Goal: Check status: Check status

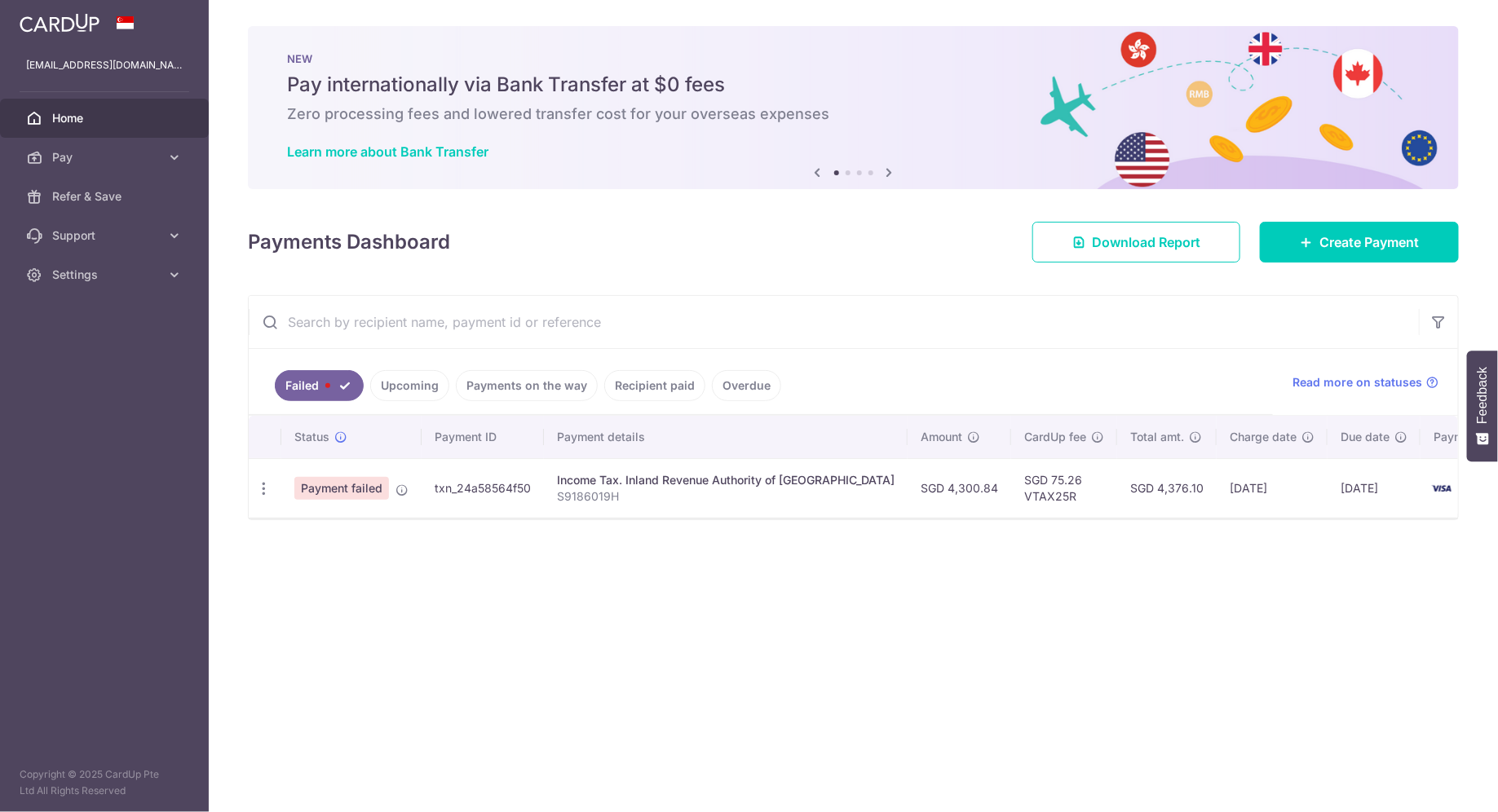
click at [330, 391] on link "Failed" at bounding box center [319, 386] width 89 height 31
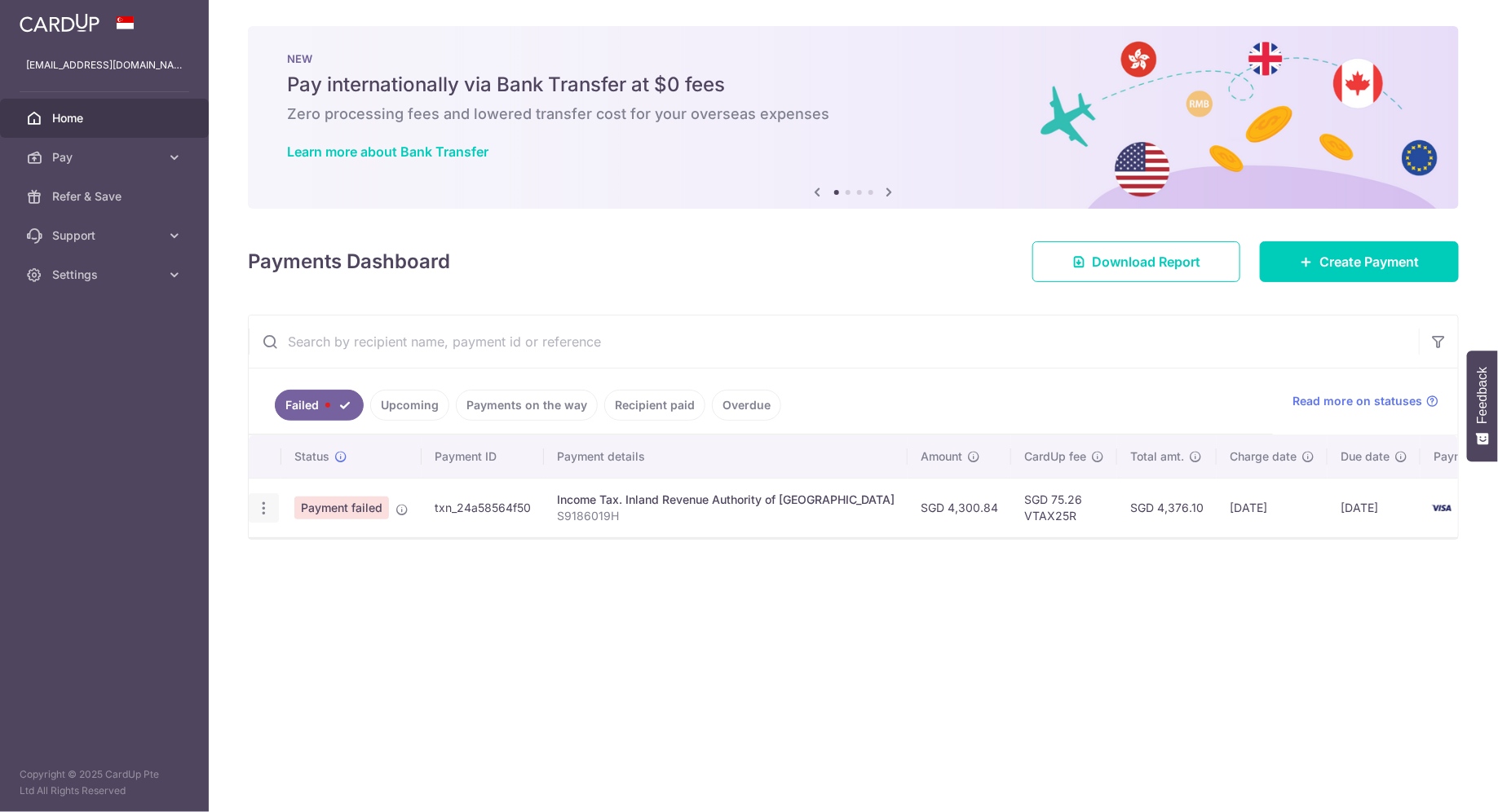
click at [266, 508] on icon "button" at bounding box center [264, 508] width 17 height 17
click at [290, 533] on ul at bounding box center [334, 533] width 171 height 15
click at [290, 533] on td "Payment failed" at bounding box center [352, 508] width 141 height 60
click at [257, 504] on icon "button" at bounding box center [264, 508] width 17 height 17
click at [262, 504] on icon "button" at bounding box center [264, 508] width 17 height 17
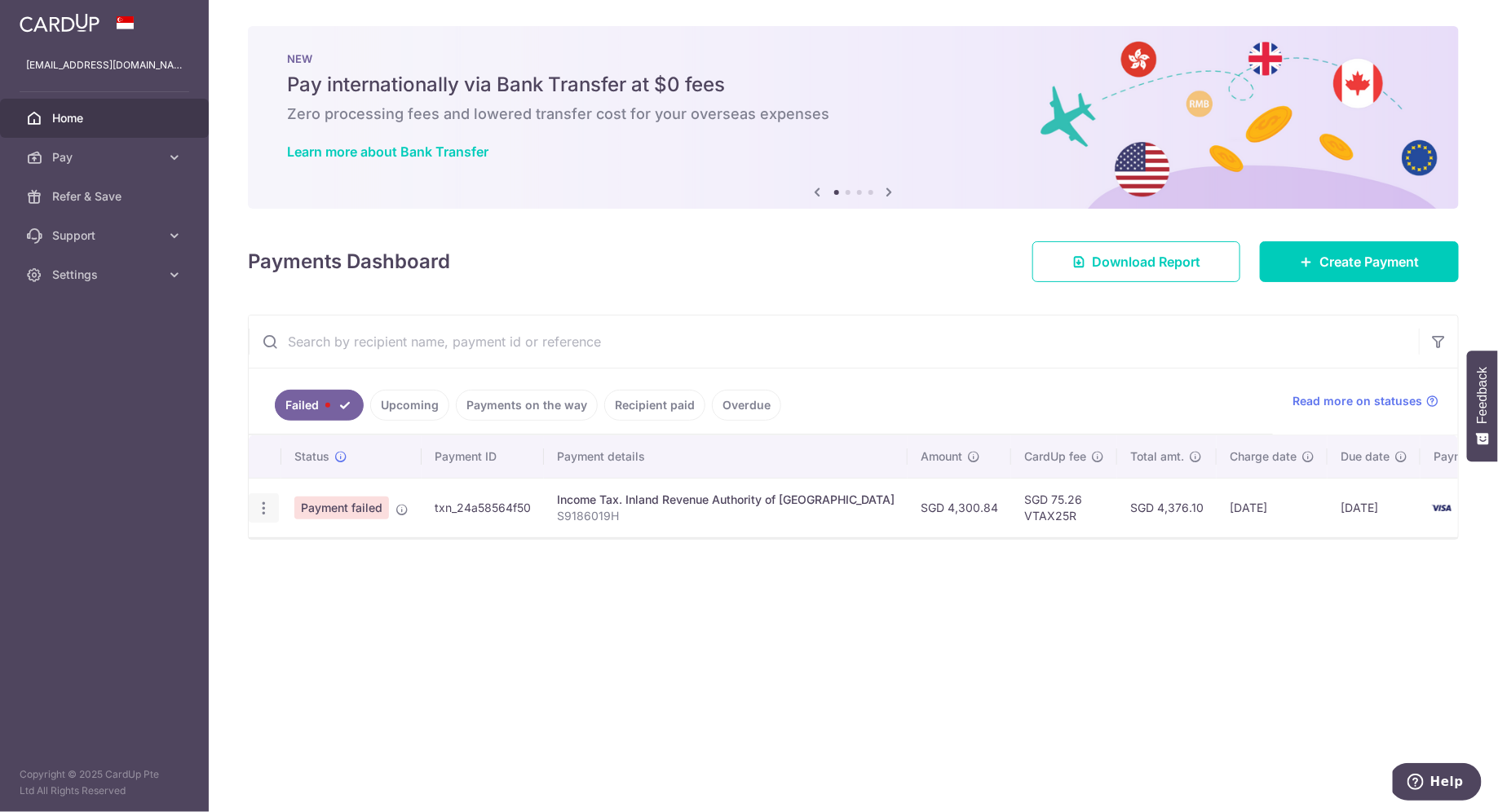
click at [262, 504] on icon "button" at bounding box center [264, 508] width 17 height 17
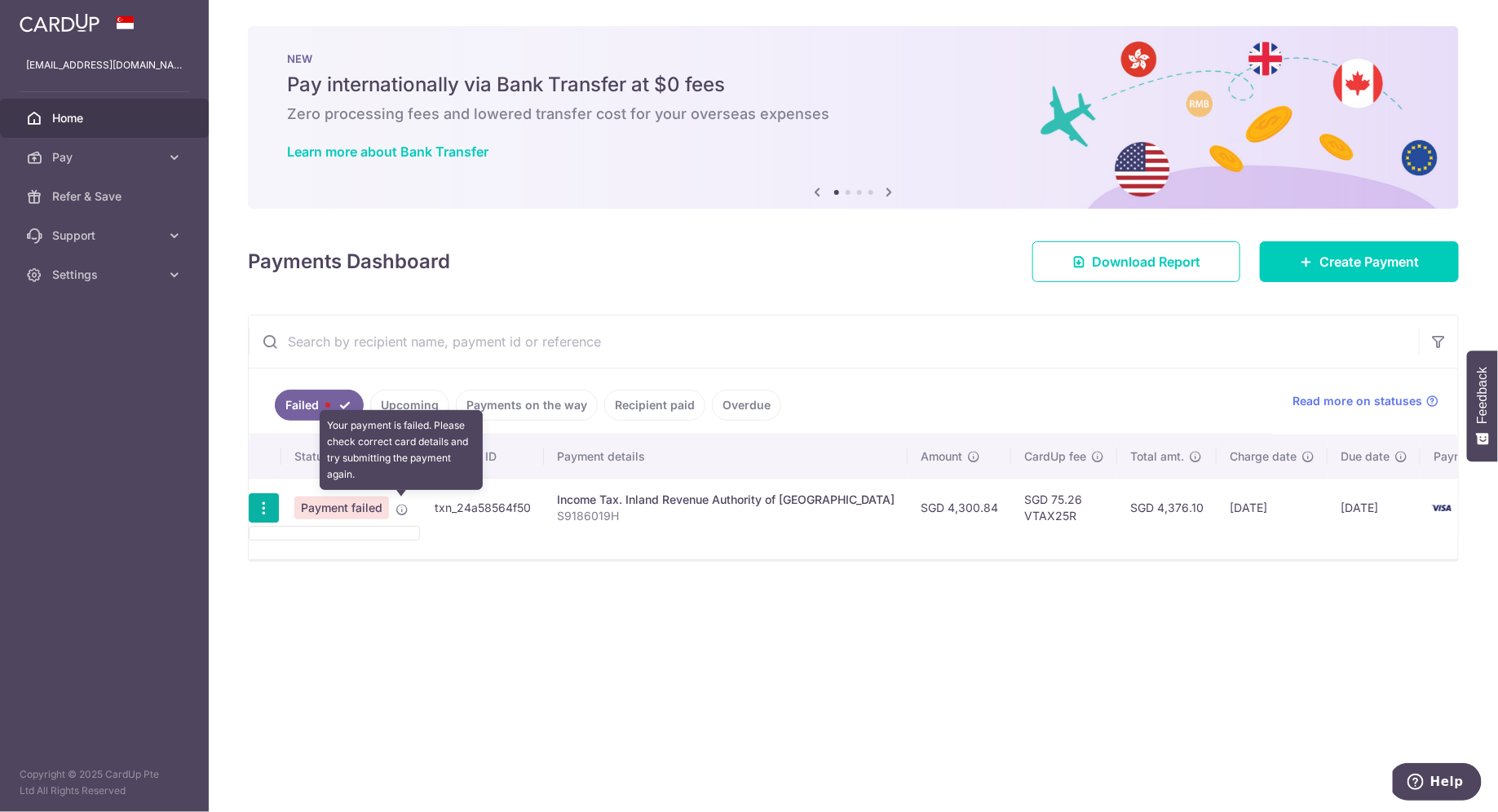
click at [399, 506] on icon at bounding box center [402, 509] width 13 height 13
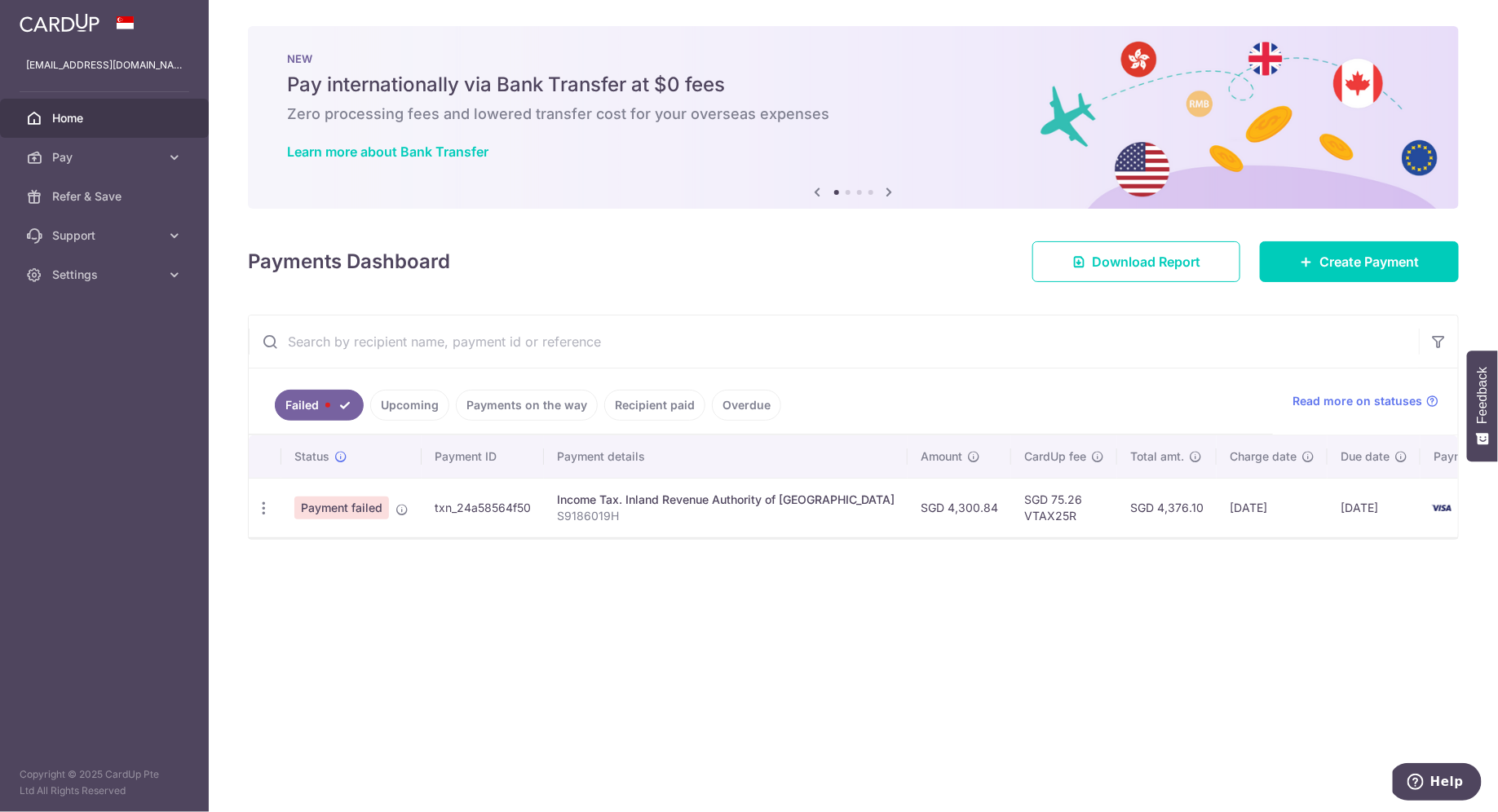
click at [531, 508] on td "txn_24a58564f50" at bounding box center [483, 508] width 122 height 60
click at [103, 151] on span "Pay" at bounding box center [106, 157] width 108 height 16
click at [104, 191] on span "Payments" at bounding box center [106, 196] width 108 height 16
click at [419, 411] on link "Upcoming" at bounding box center [410, 405] width 79 height 31
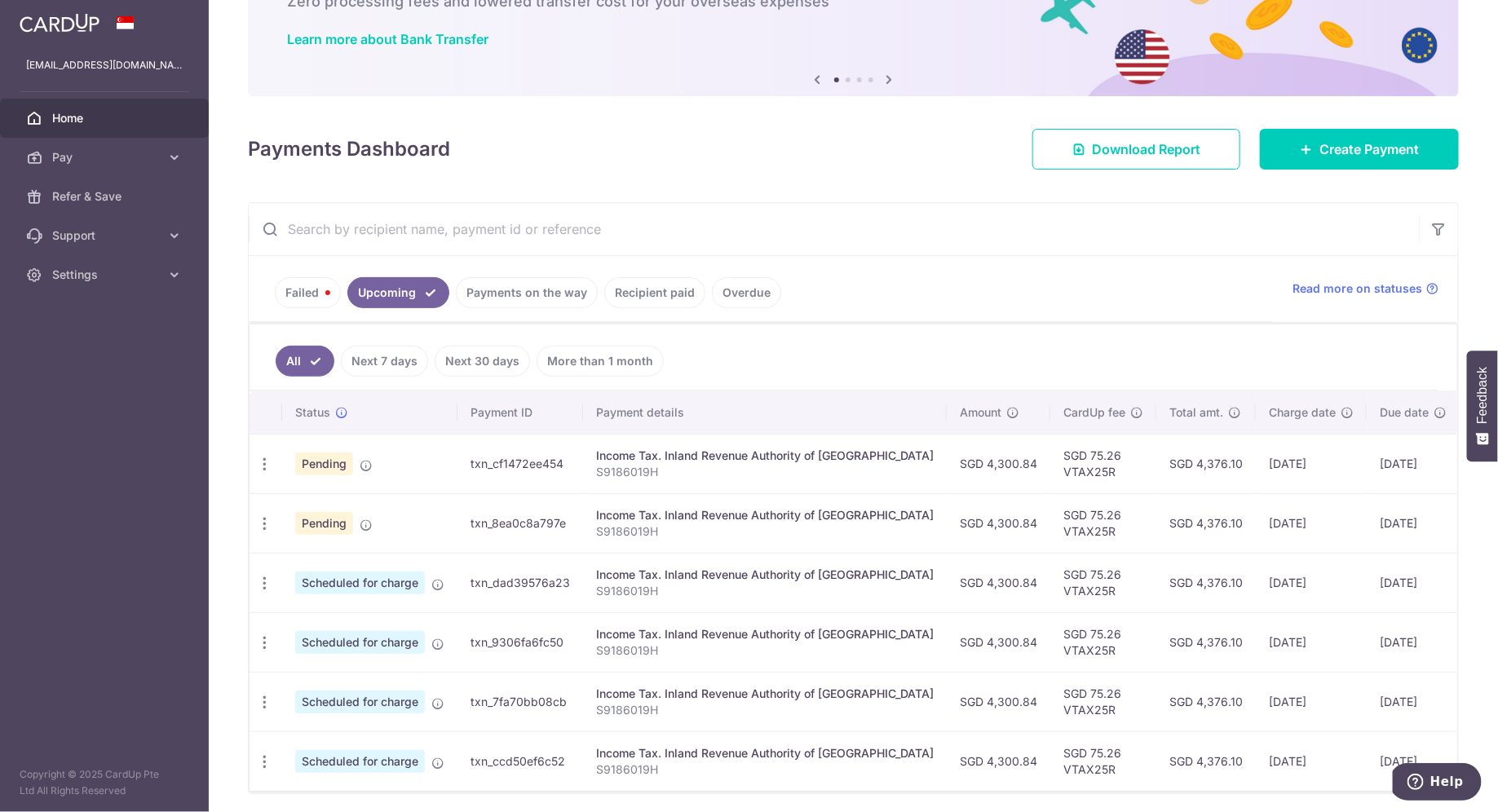
scroll to position [0, 2]
click at [523, 301] on link "Payments on the way" at bounding box center [526, 292] width 141 height 31
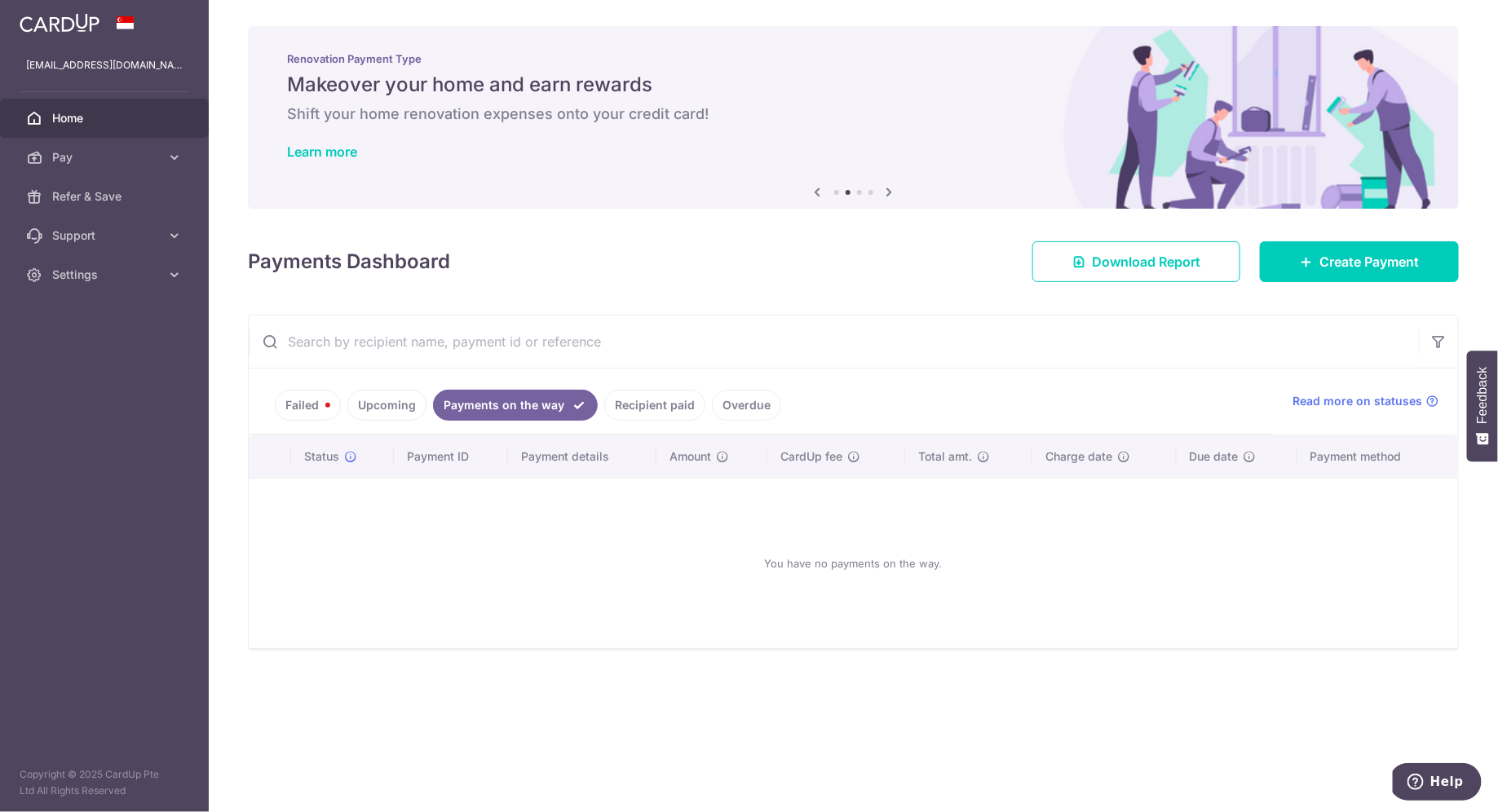
click at [654, 418] on ul "Failed Upcoming Payments on the way Recipient paid Overdue" at bounding box center [761, 402] width 1024 height 66
click at [656, 394] on link "Recipient paid" at bounding box center [654, 405] width 102 height 31
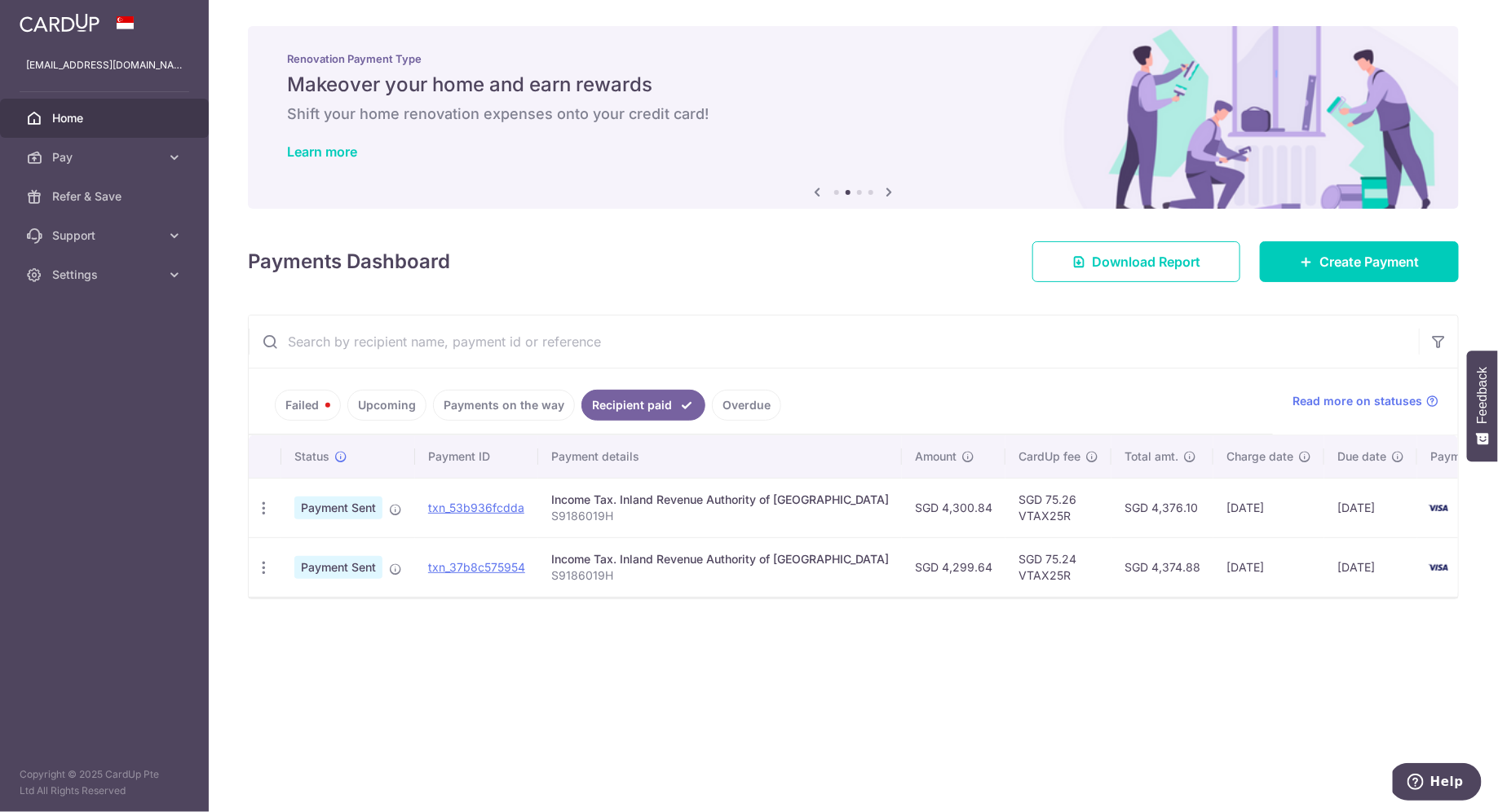
click at [773, 338] on input "text" at bounding box center [834, 342] width 1170 height 52
click at [1436, 776] on span "Help" at bounding box center [1446, 781] width 34 height 15
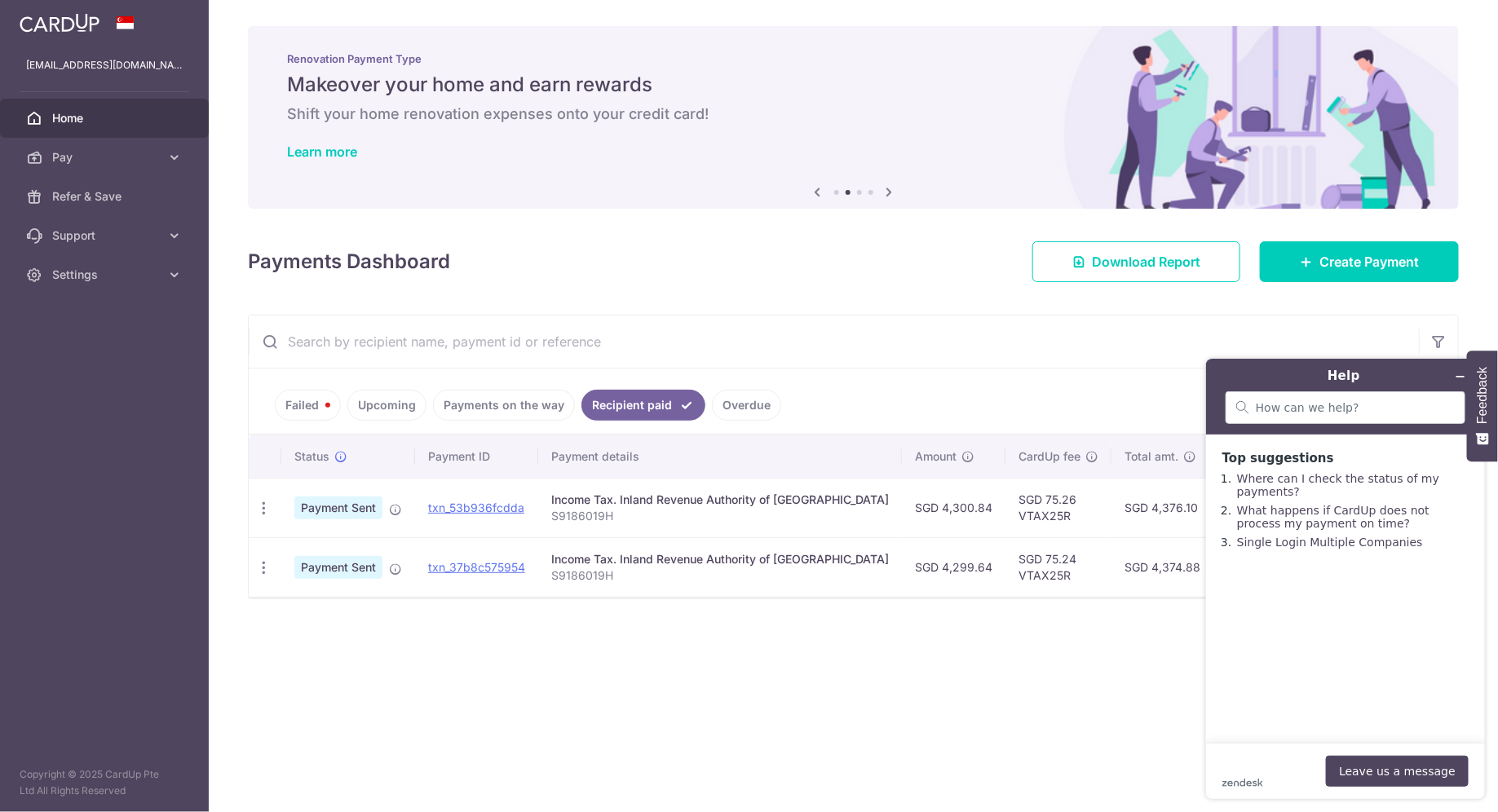
click at [946, 652] on div "× Pause Schedule Pause all future payments in this series Pause just this one p…" at bounding box center [853, 406] width 1289 height 812
click at [350, 406] on link "Upcoming" at bounding box center [386, 405] width 79 height 31
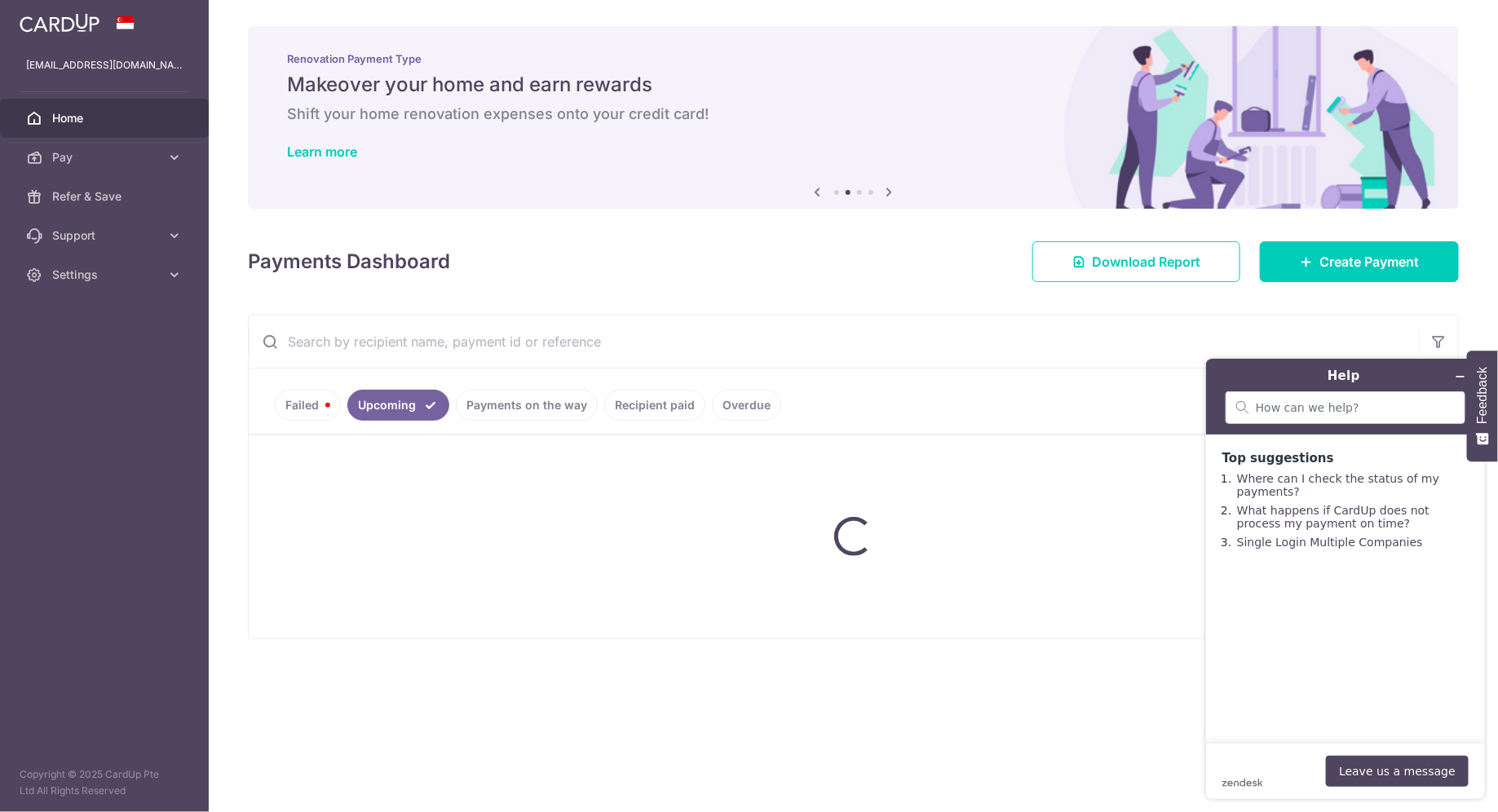
click at [297, 403] on ul "Failed Upcoming Payments on the way Recipient paid Overdue" at bounding box center [761, 402] width 1024 height 66
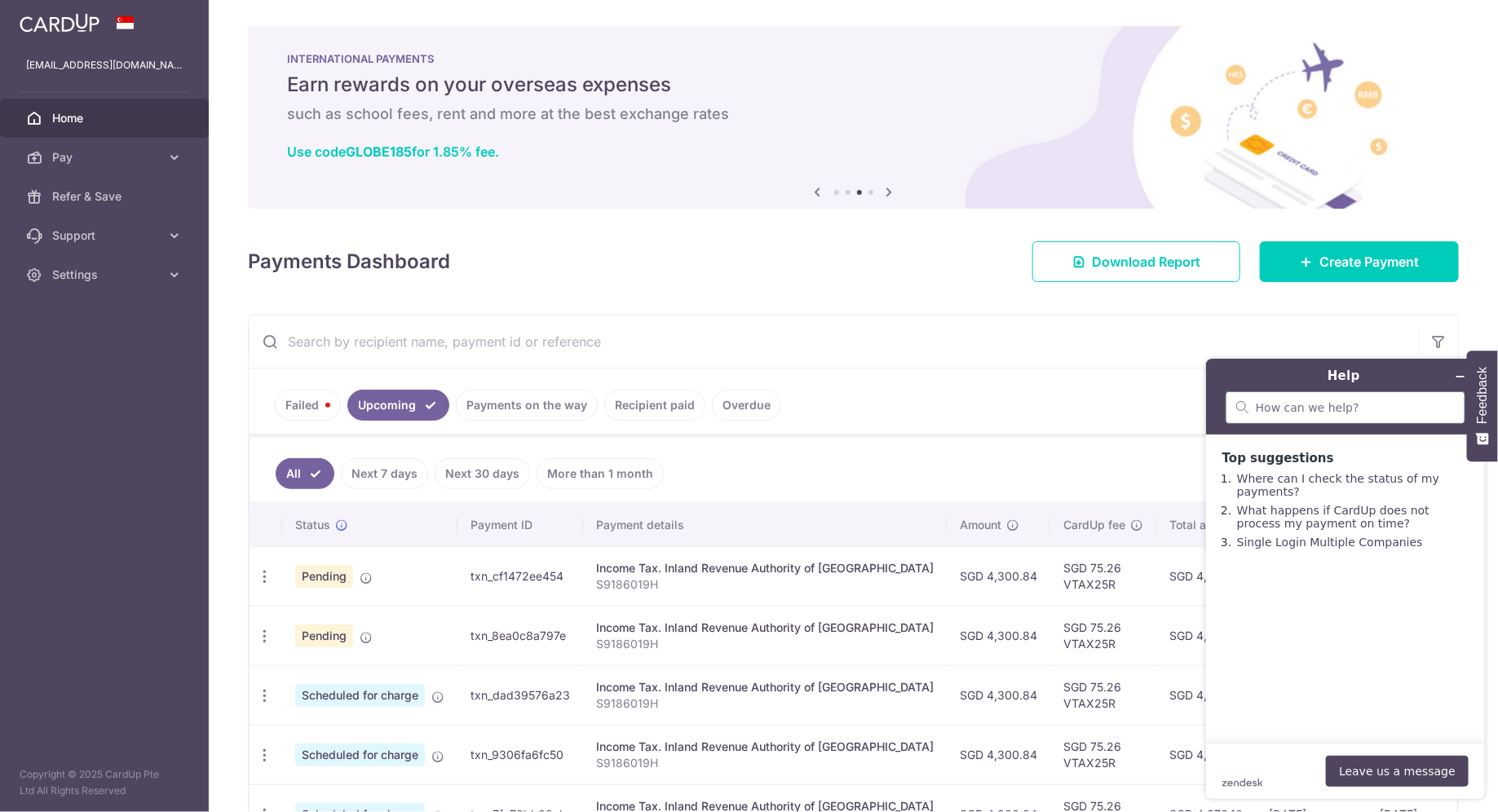
click at [1291, 415] on div at bounding box center [1344, 407] width 240 height 33
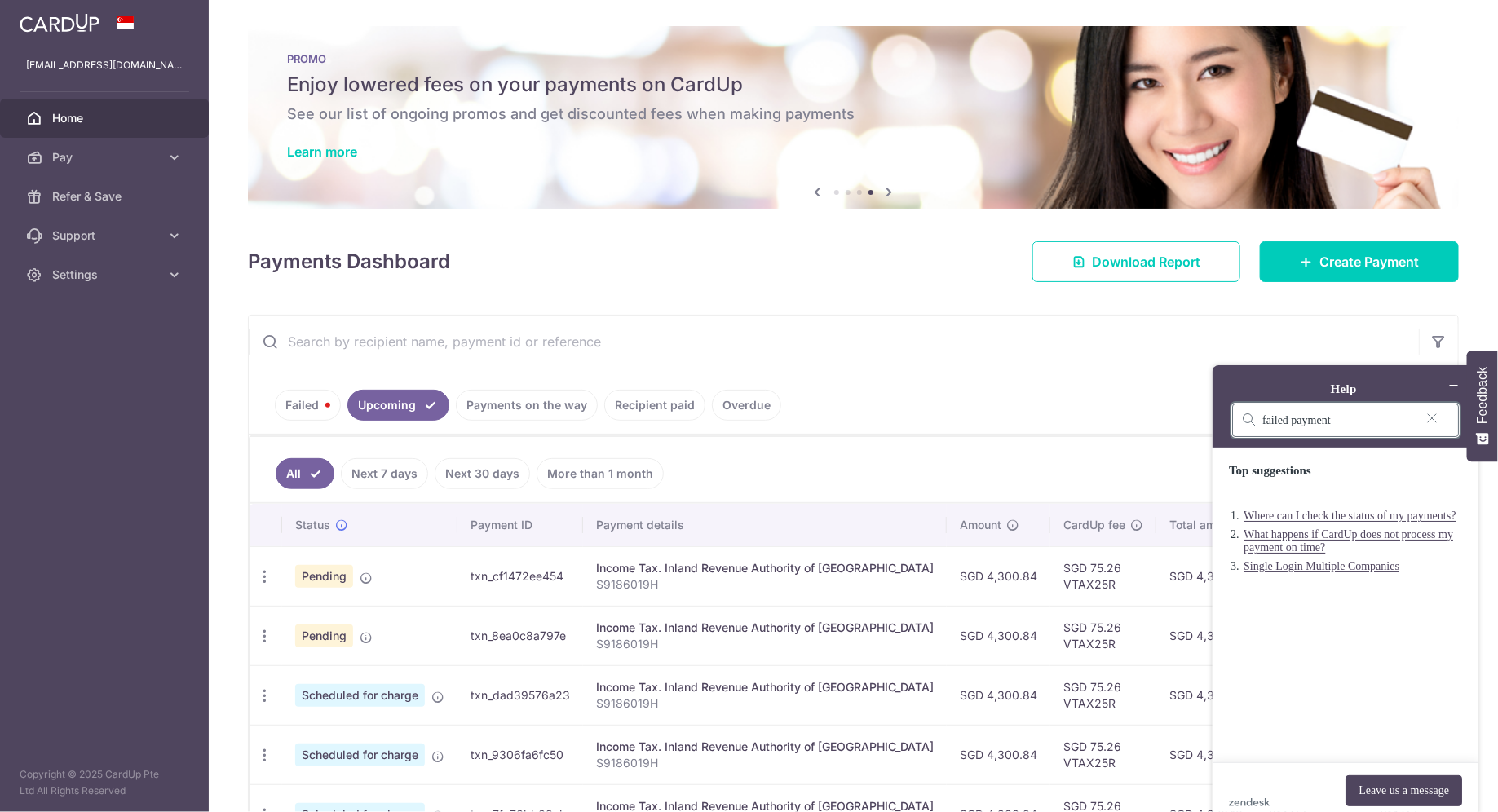
type input "failed payment"
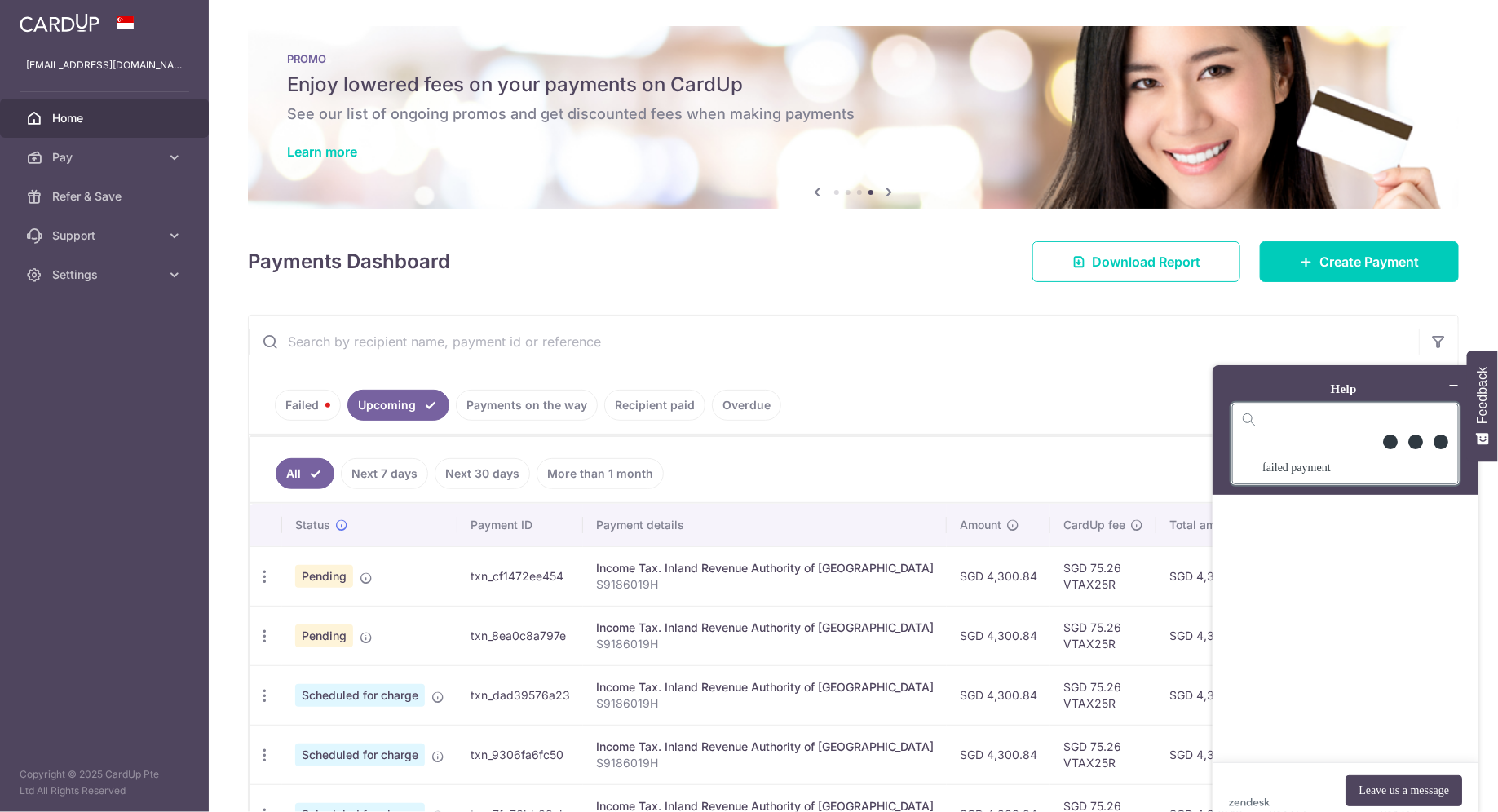
click at [1348, 380] on h1 "Help" at bounding box center [1343, 389] width 148 height 19
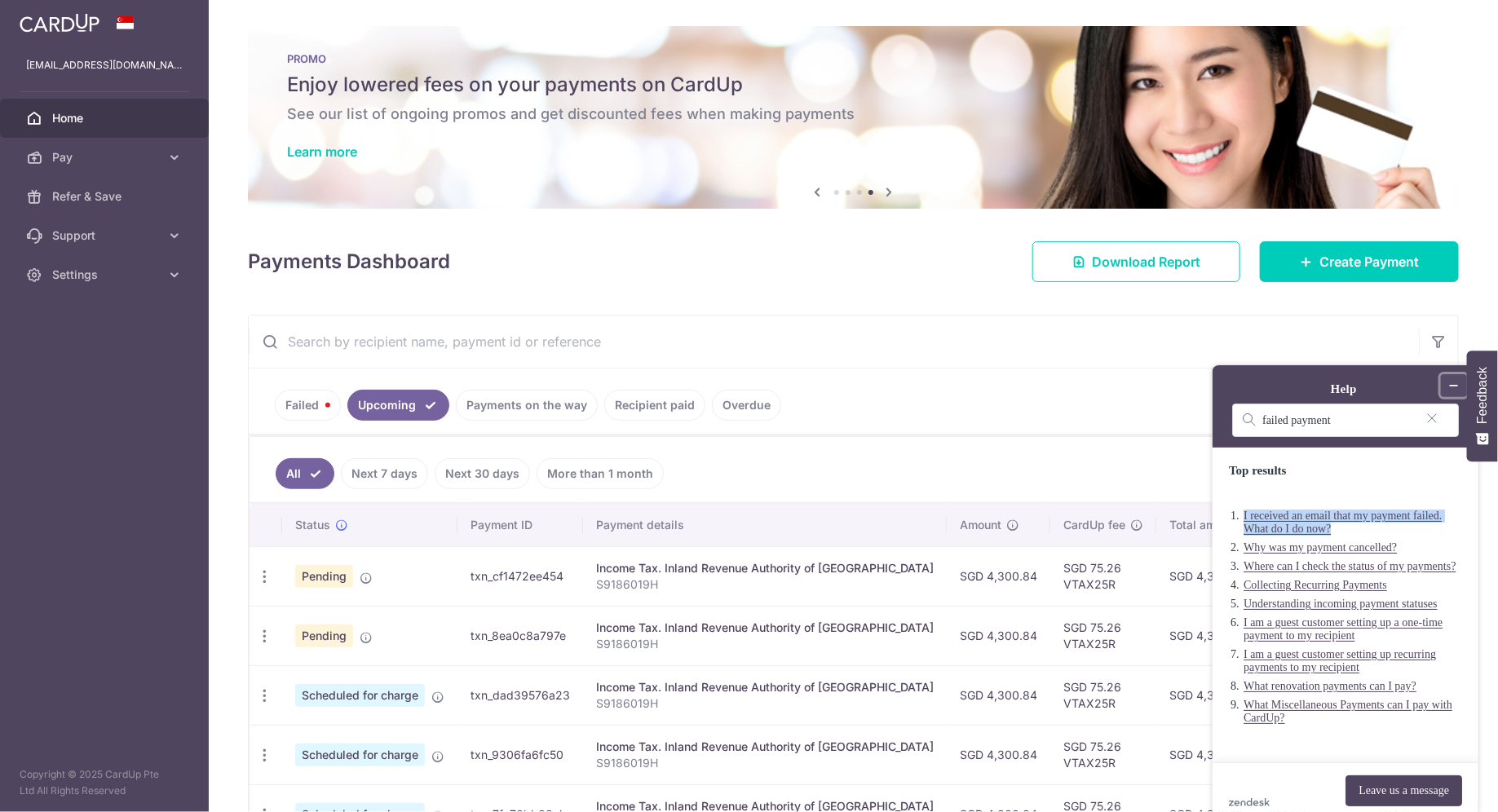
click at [1455, 379] on icon "Minimize widget" at bounding box center [1453, 384] width 11 height 11
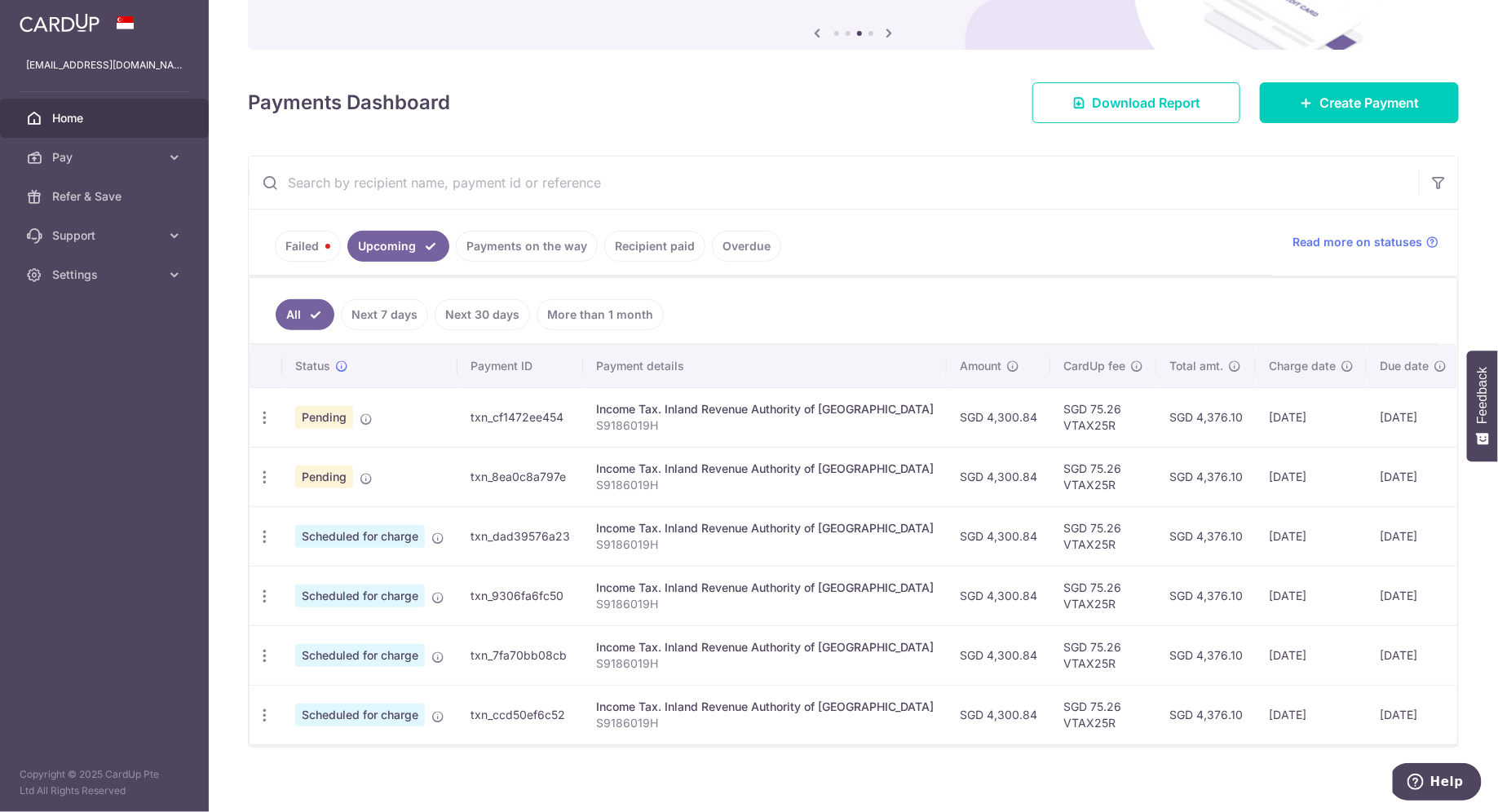
click at [304, 233] on link "Failed" at bounding box center [308, 246] width 66 height 31
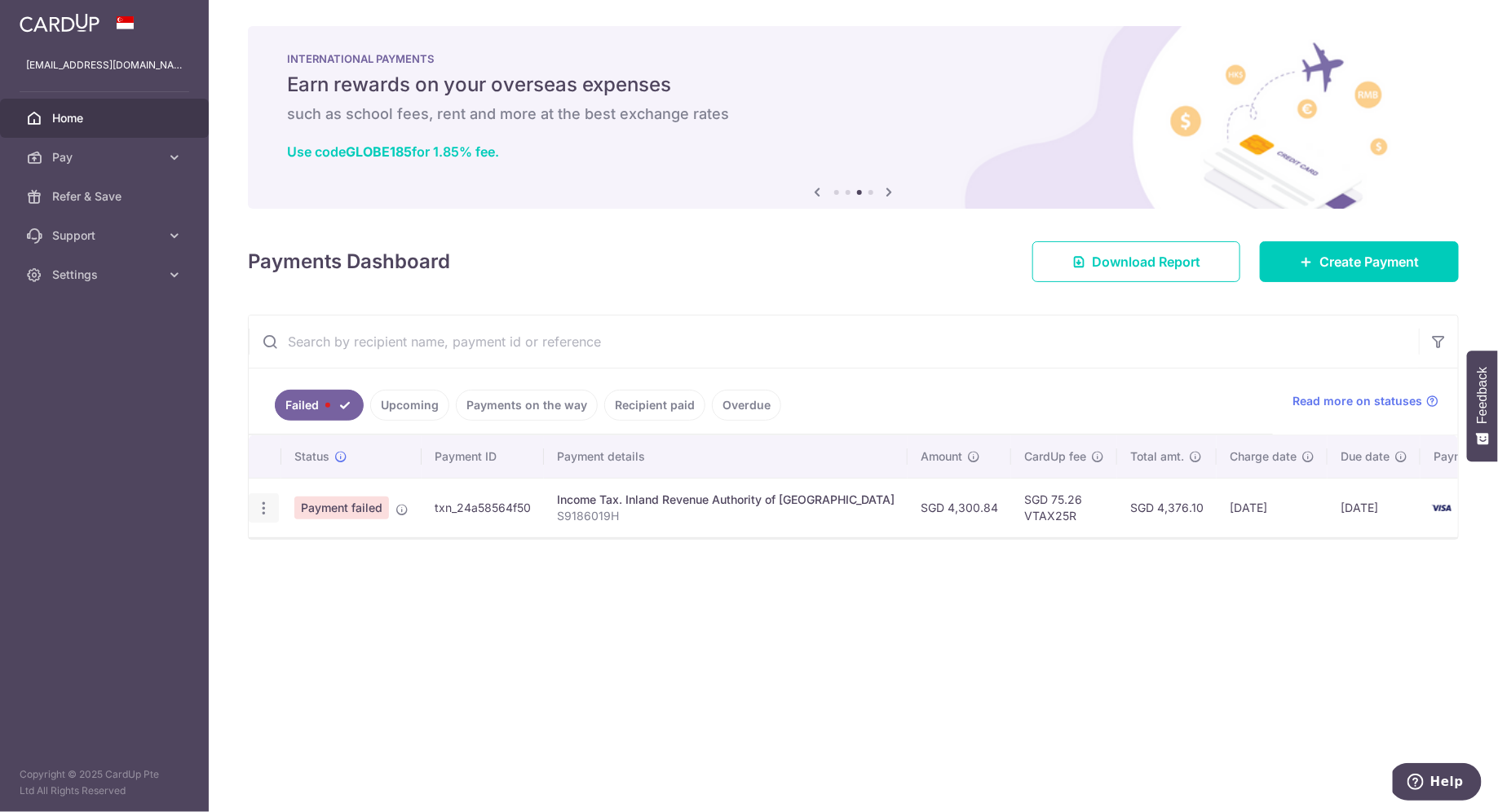
click at [268, 512] on icon "button" at bounding box center [264, 508] width 17 height 17
click at [288, 531] on ul at bounding box center [334, 533] width 171 height 15
click at [274, 519] on div at bounding box center [264, 508] width 30 height 30
click at [397, 511] on icon at bounding box center [402, 509] width 13 height 13
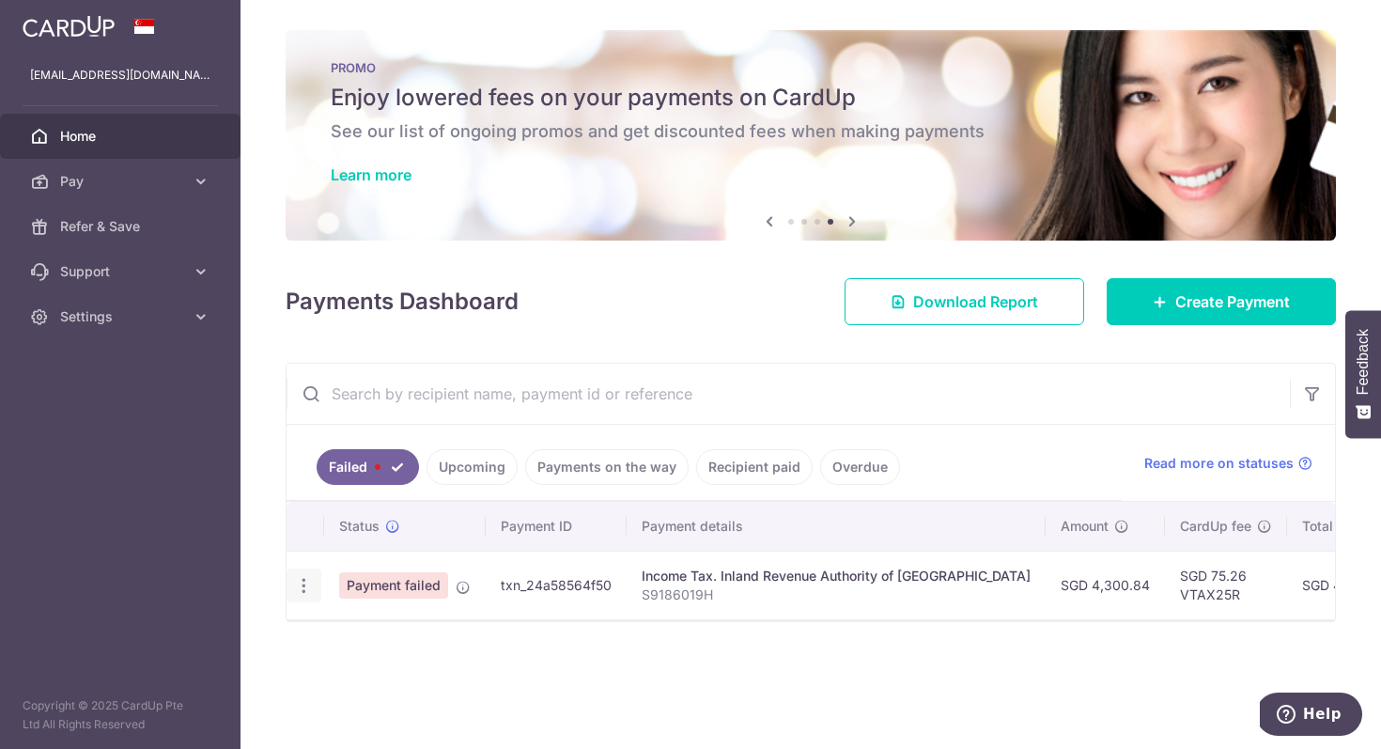
click at [303, 583] on icon "button" at bounding box center [304, 586] width 20 height 20
click at [329, 620] on ul at bounding box center [385, 614] width 197 height 17
click at [382, 469] on link "Failed" at bounding box center [368, 467] width 102 height 36
click at [600, 590] on td "txn_24a58564f50" at bounding box center [556, 585] width 141 height 69
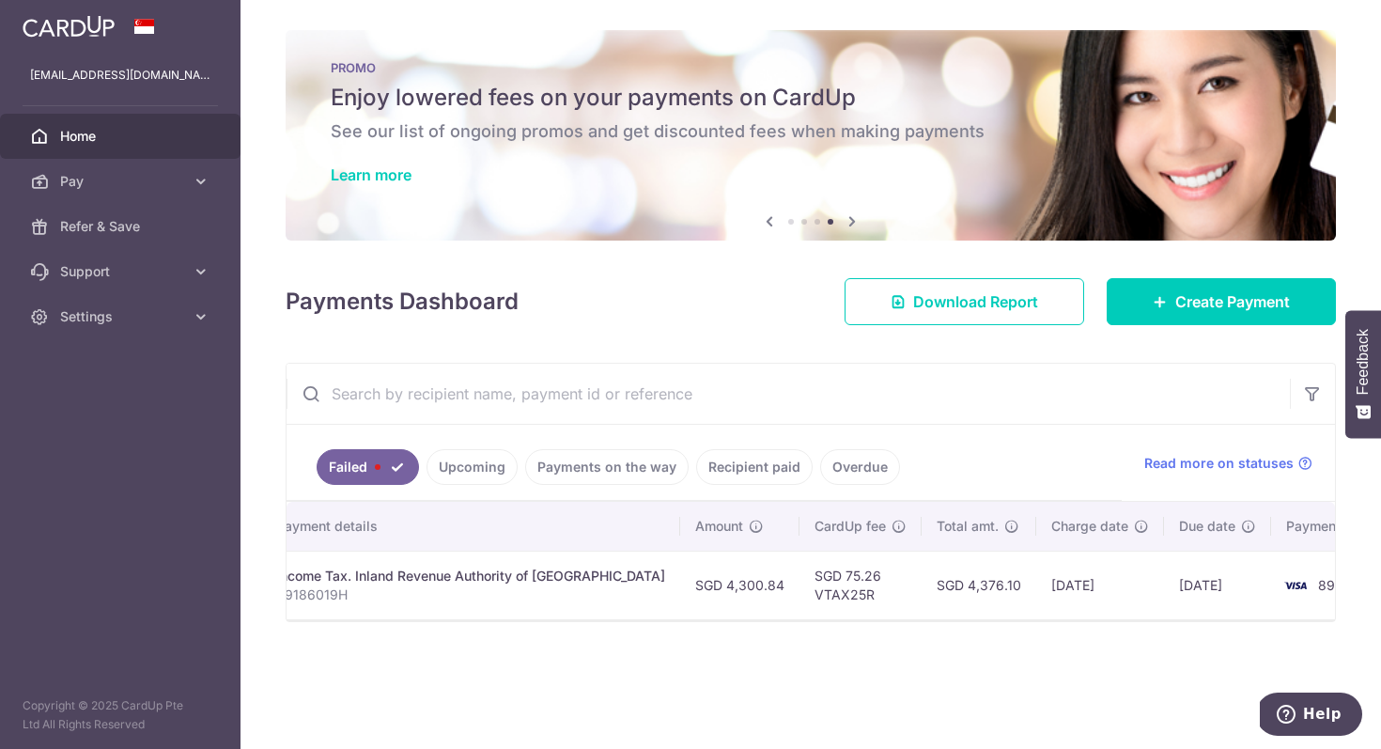
click at [1180, 604] on td "08/09/2025" at bounding box center [1217, 585] width 107 height 69
click at [1164, 586] on td "08/09/2025" at bounding box center [1217, 585] width 107 height 69
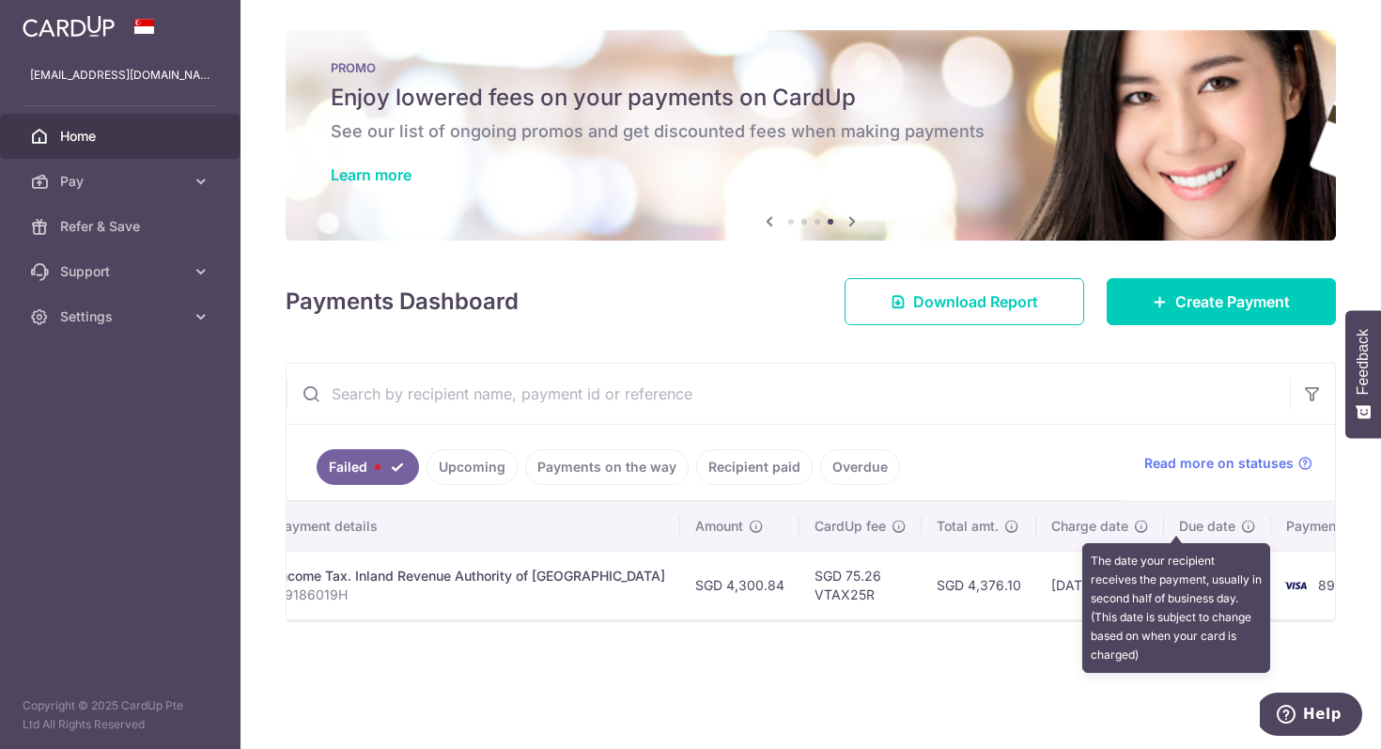
click at [1241, 522] on icon at bounding box center [1248, 526] width 15 height 15
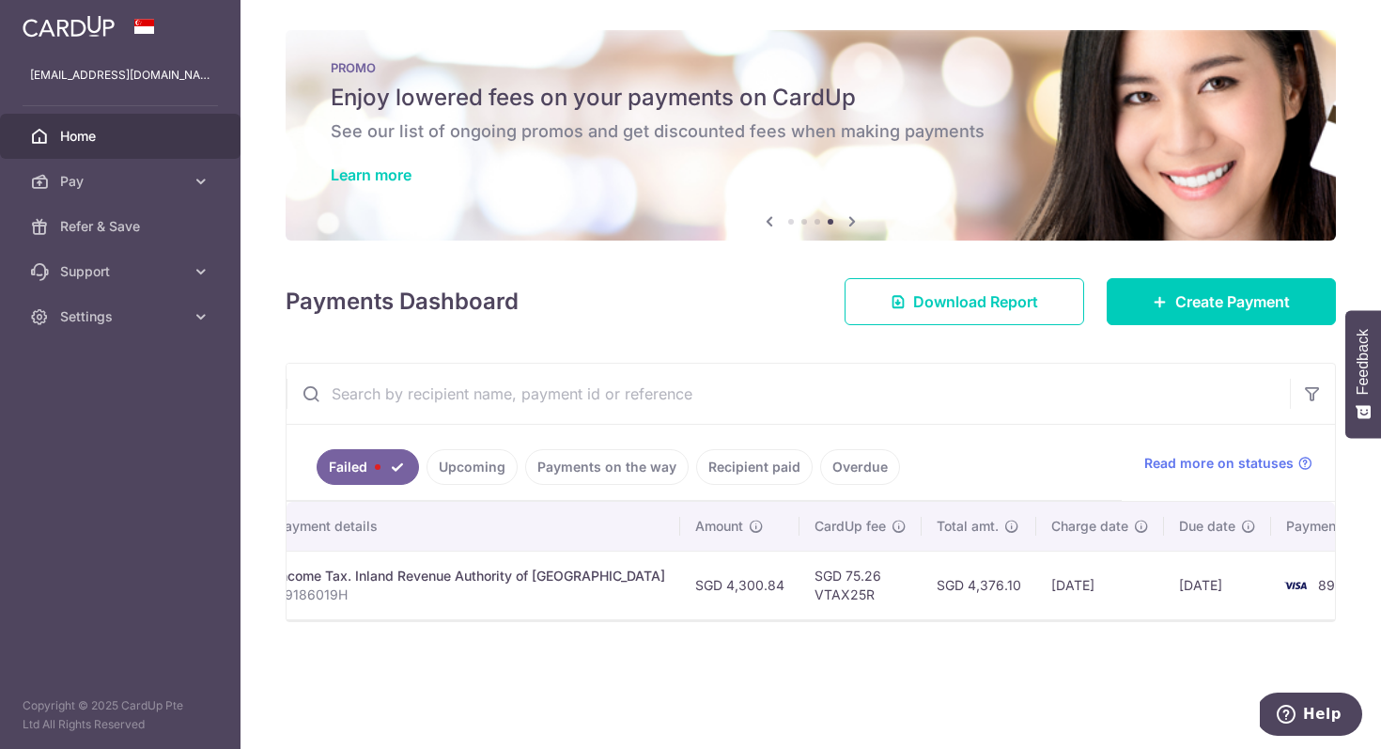
click at [524, 657] on div "× Pause Schedule Pause all future payments in this series Pause just this one p…" at bounding box center [811, 374] width 1141 height 749
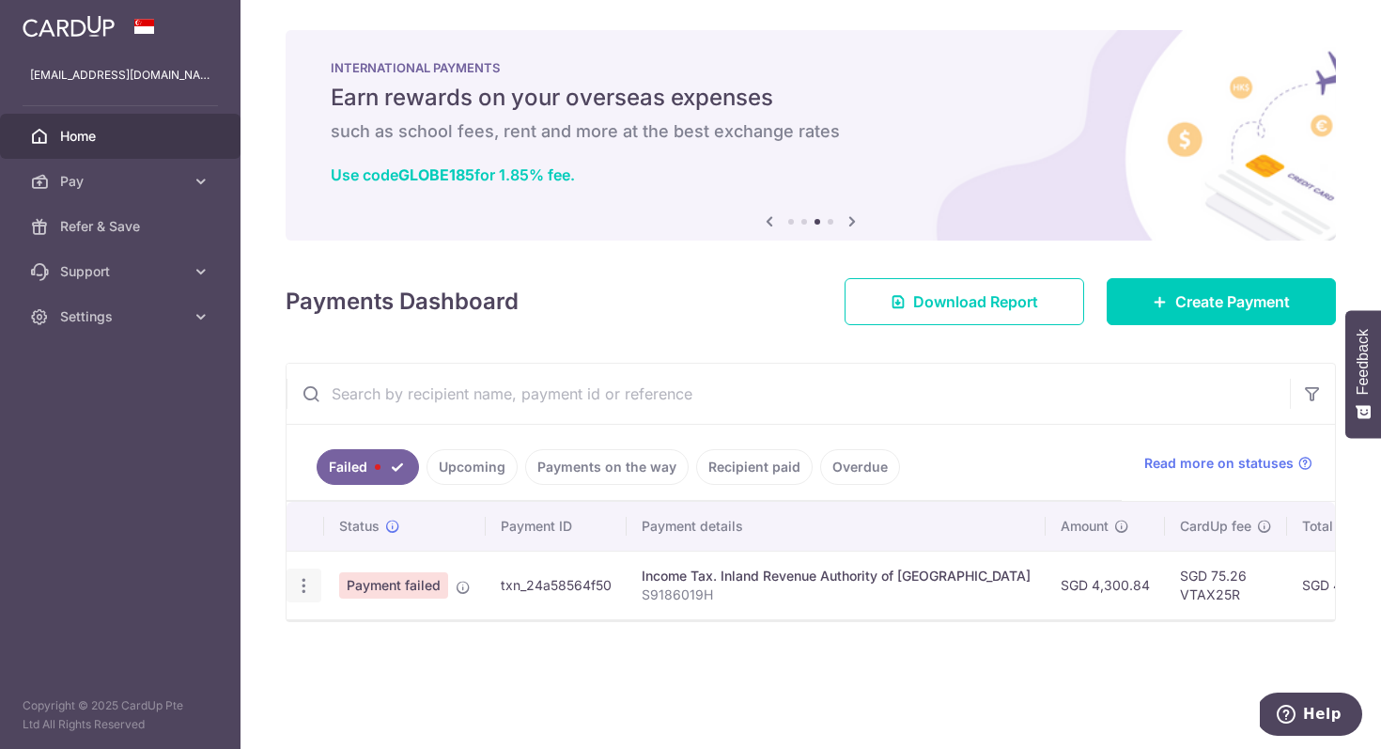
click at [302, 588] on icon "button" at bounding box center [304, 586] width 20 height 20
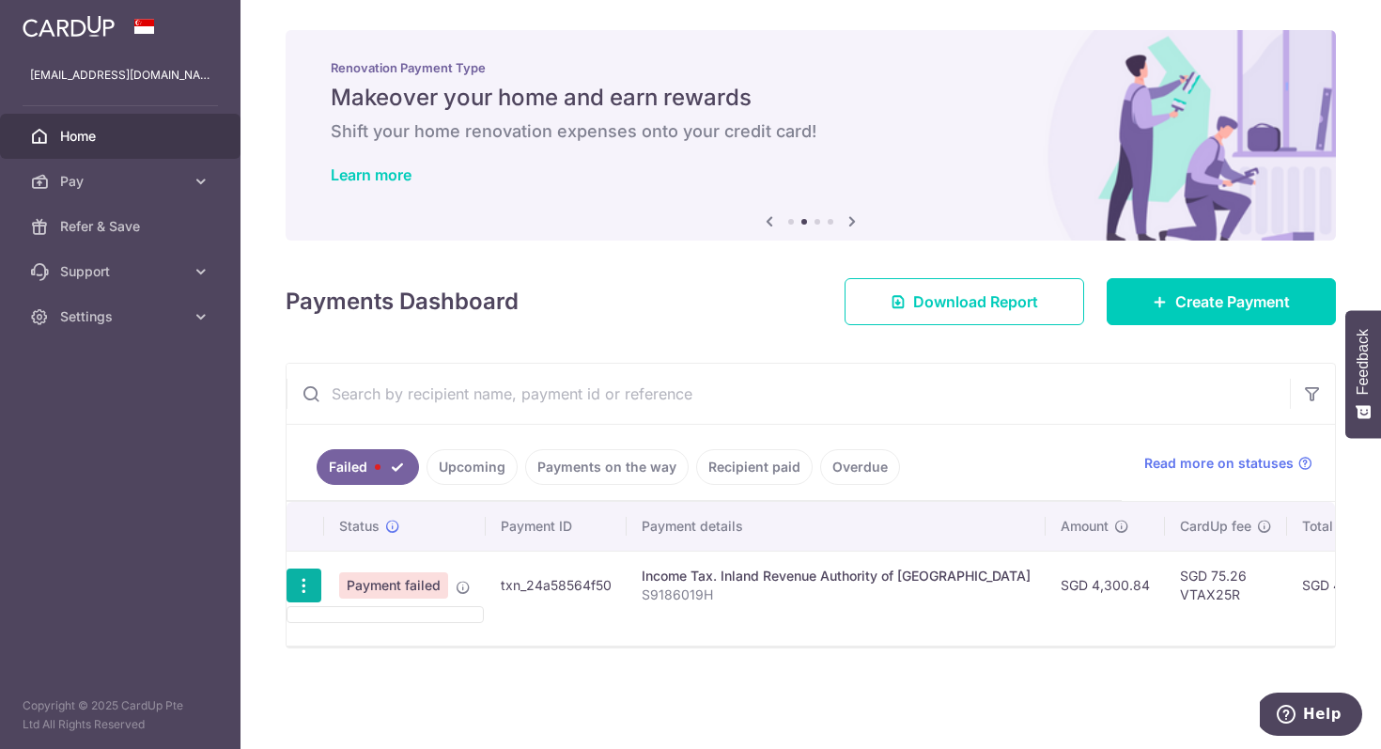
click at [929, 588] on p "S9186019H" at bounding box center [836, 594] width 389 height 19
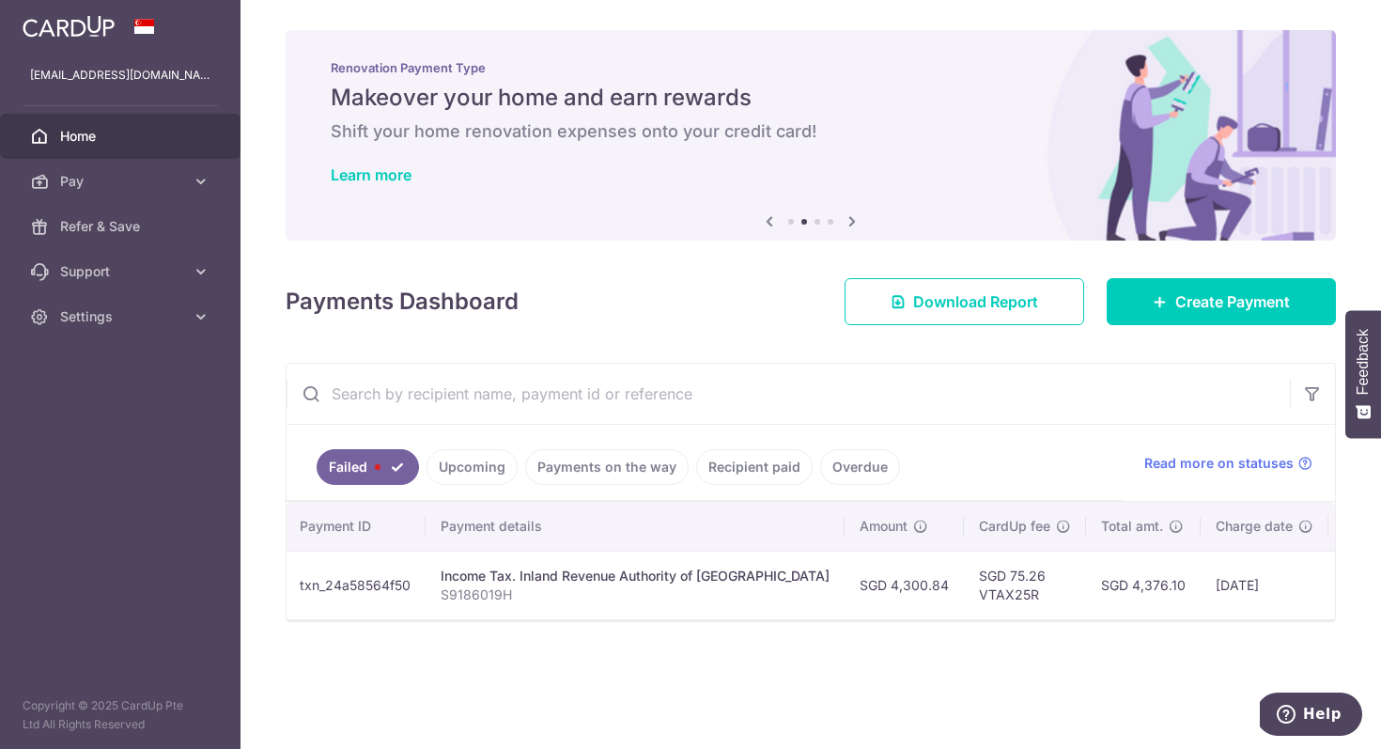
scroll to position [0, 241]
